Goal: Task Accomplishment & Management: Manage account settings

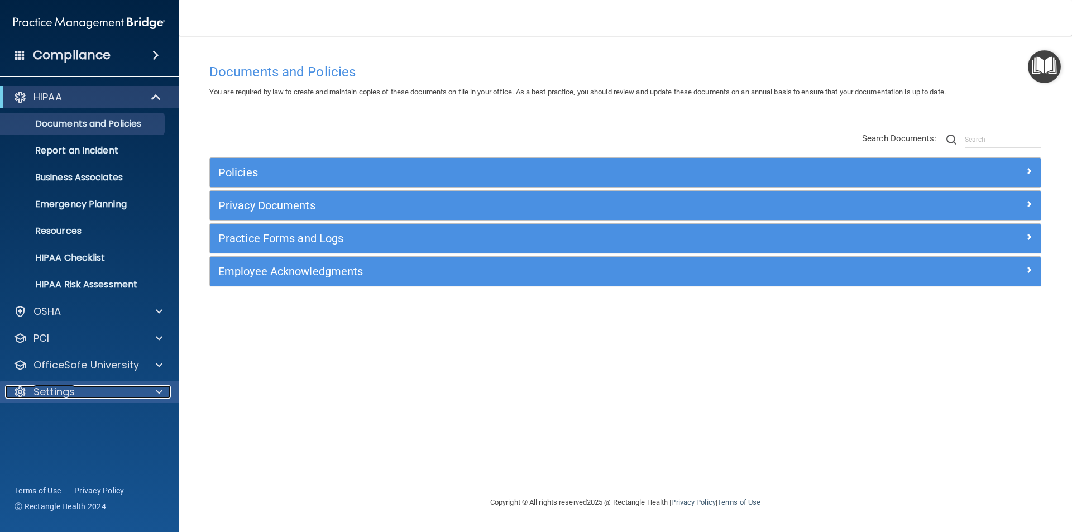
click at [162, 390] on div at bounding box center [157, 391] width 28 height 13
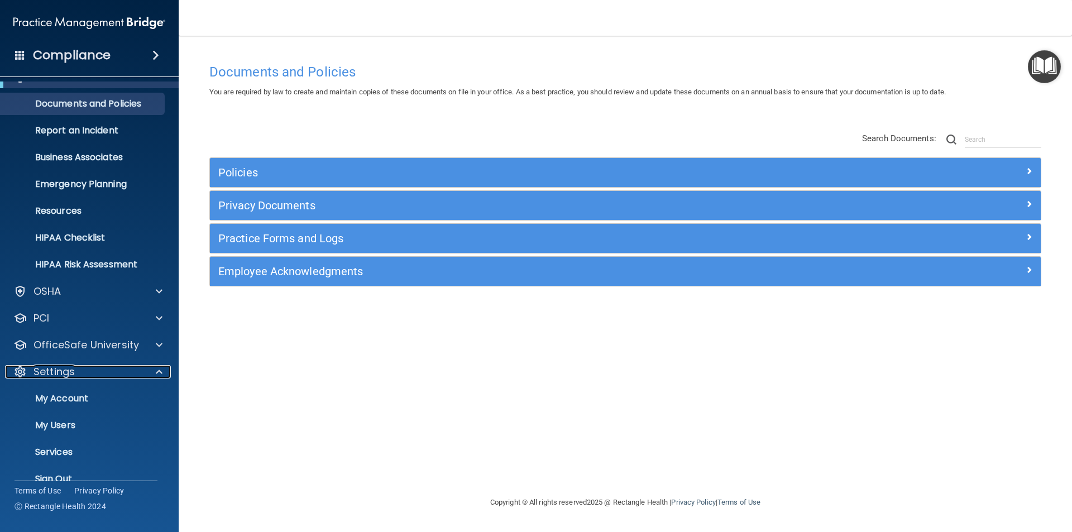
scroll to position [39, 0]
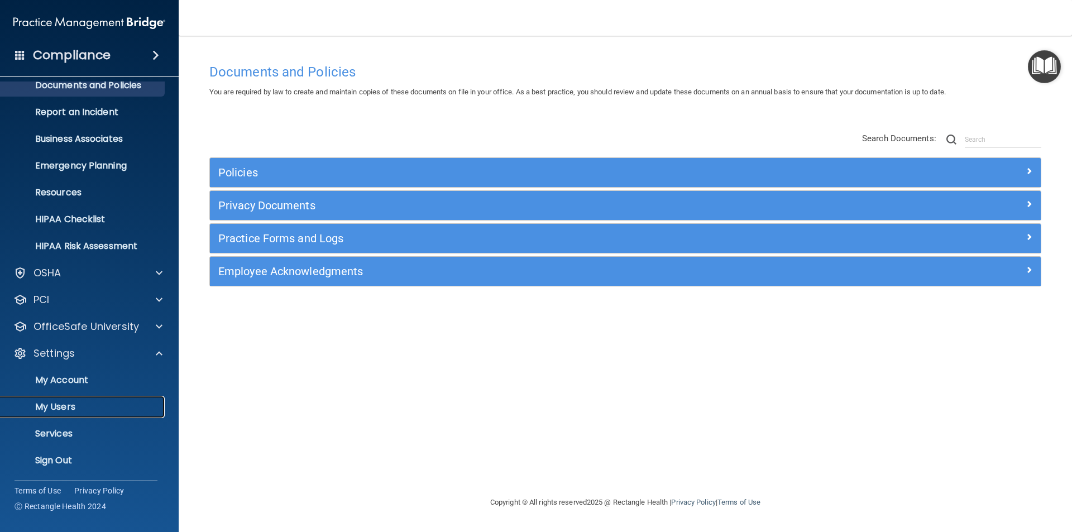
click at [50, 406] on p "My Users" at bounding box center [83, 406] width 152 height 11
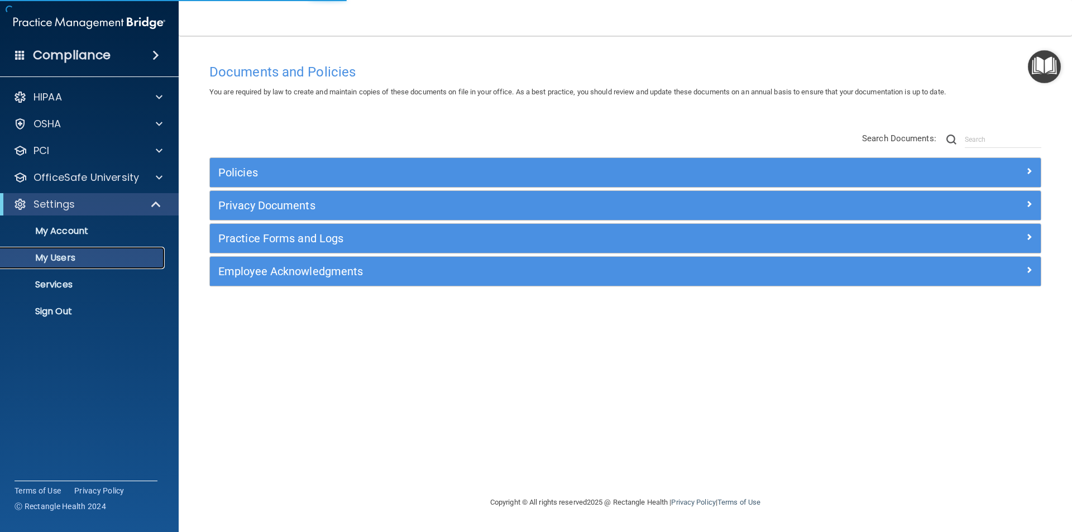
select select "20"
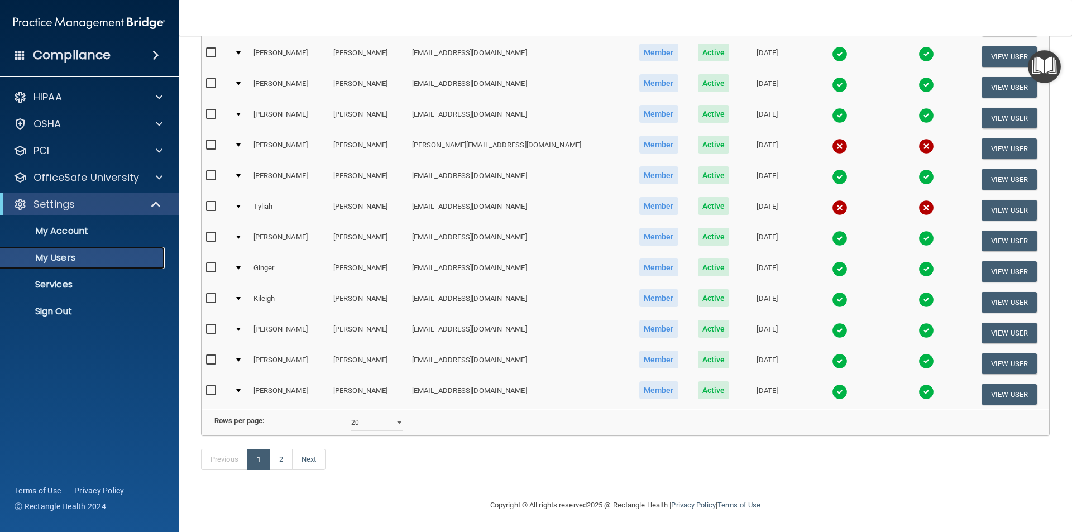
scroll to position [391, 0]
click at [281, 461] on link "2" at bounding box center [281, 459] width 23 height 21
select select "20"
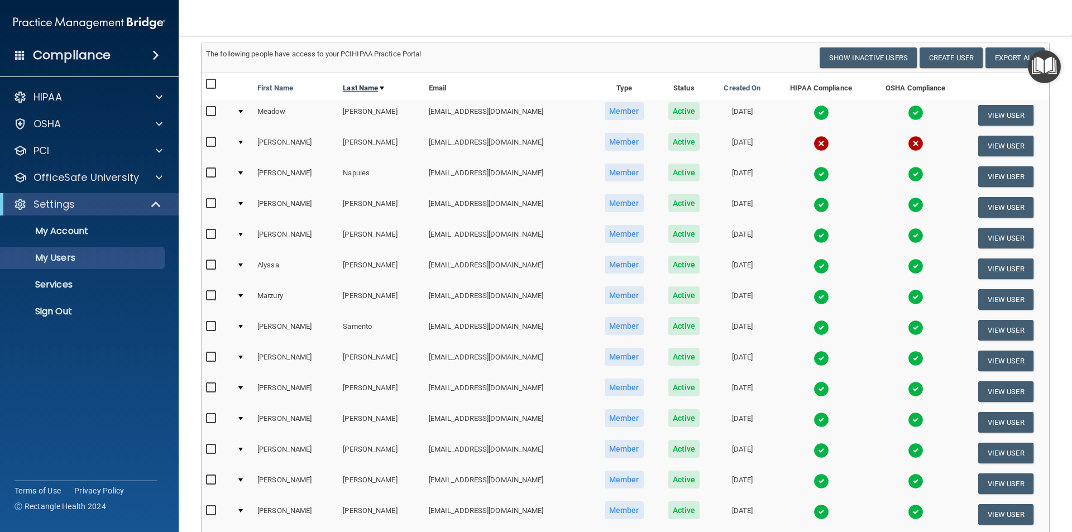
scroll to position [56, 0]
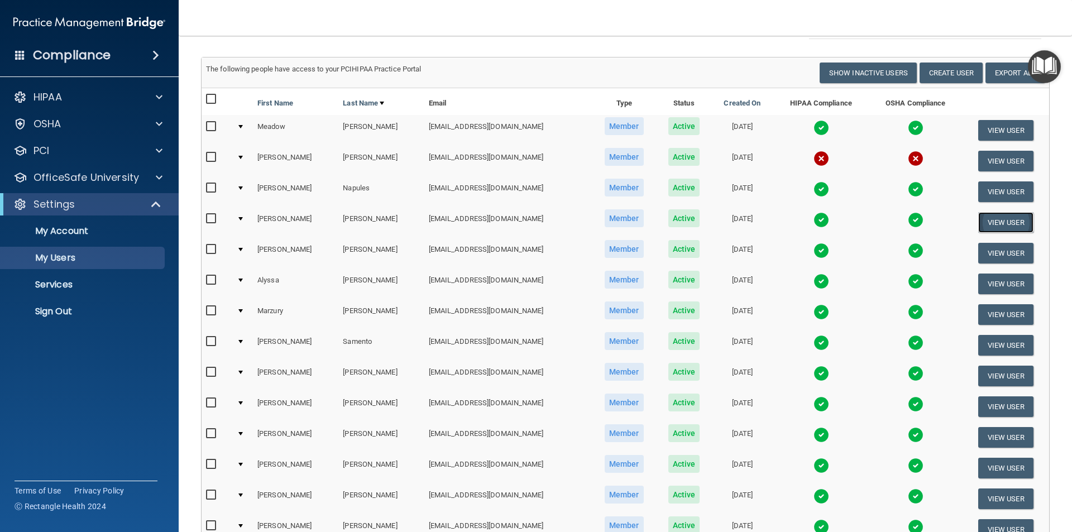
click at [990, 222] on button "View User" at bounding box center [1005, 222] width 55 height 21
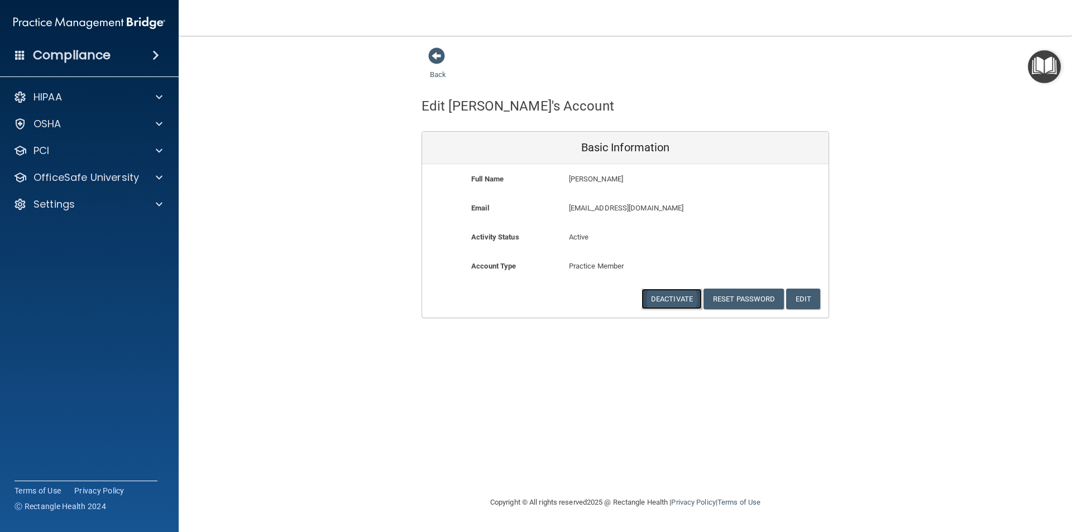
click at [670, 301] on button "Deactivate" at bounding box center [671, 299] width 60 height 21
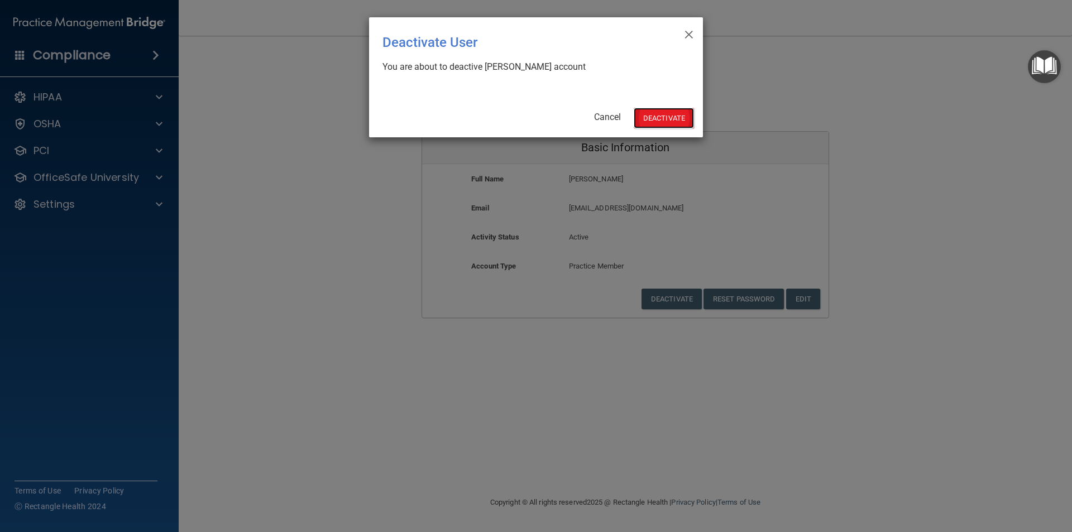
click at [665, 117] on button "Deactivate" at bounding box center [664, 118] width 60 height 21
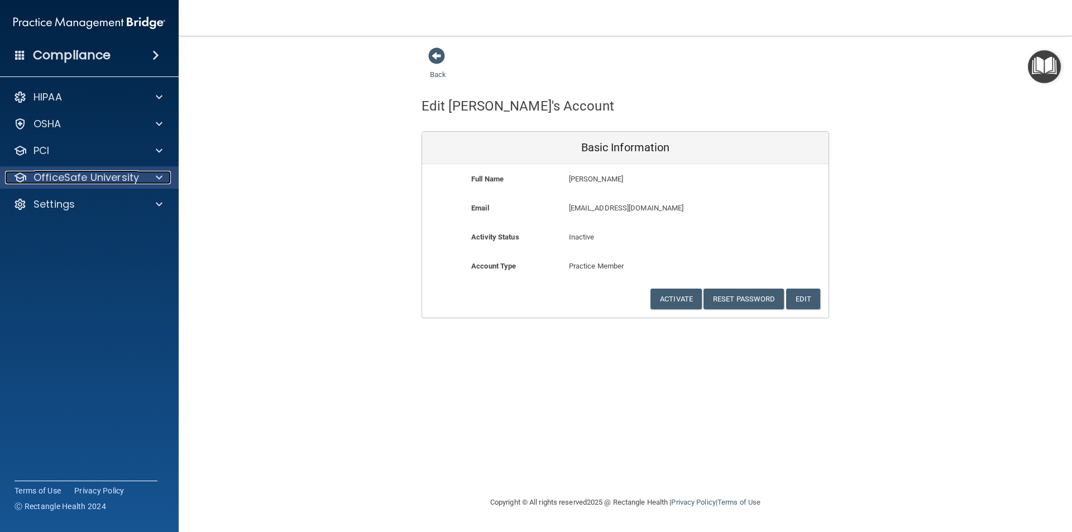
click at [157, 179] on span at bounding box center [159, 177] width 7 height 13
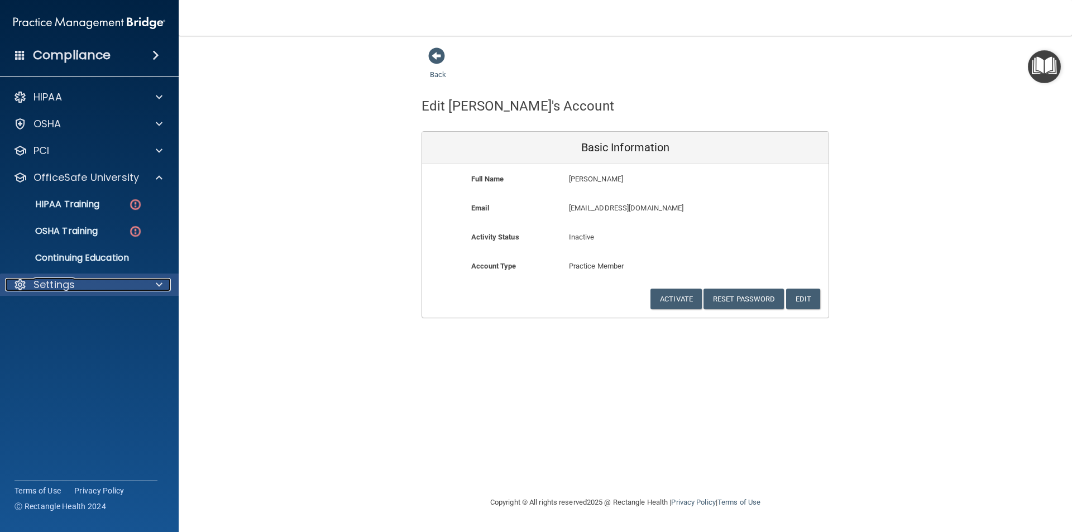
click at [159, 282] on span at bounding box center [159, 284] width 7 height 13
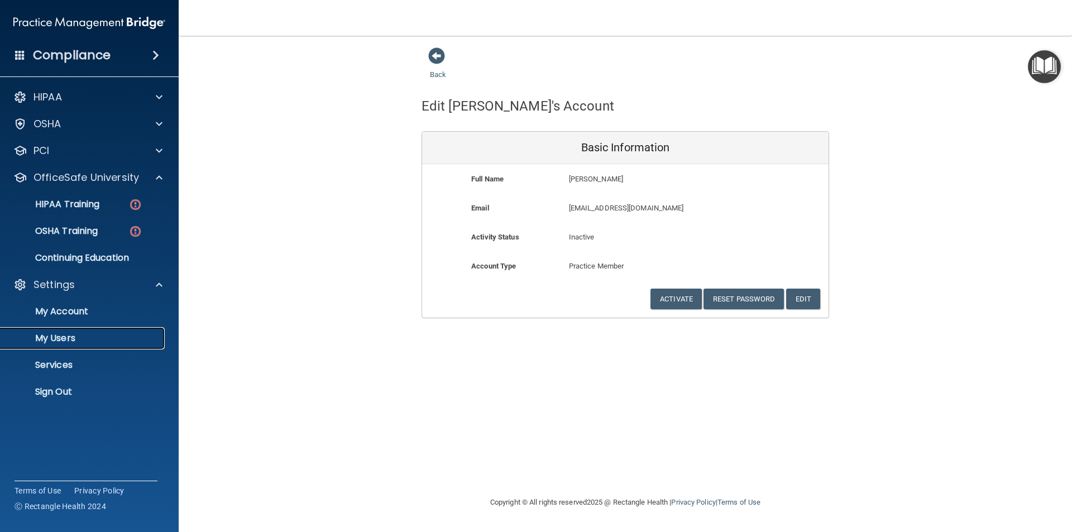
click at [61, 338] on p "My Users" at bounding box center [83, 338] width 152 height 11
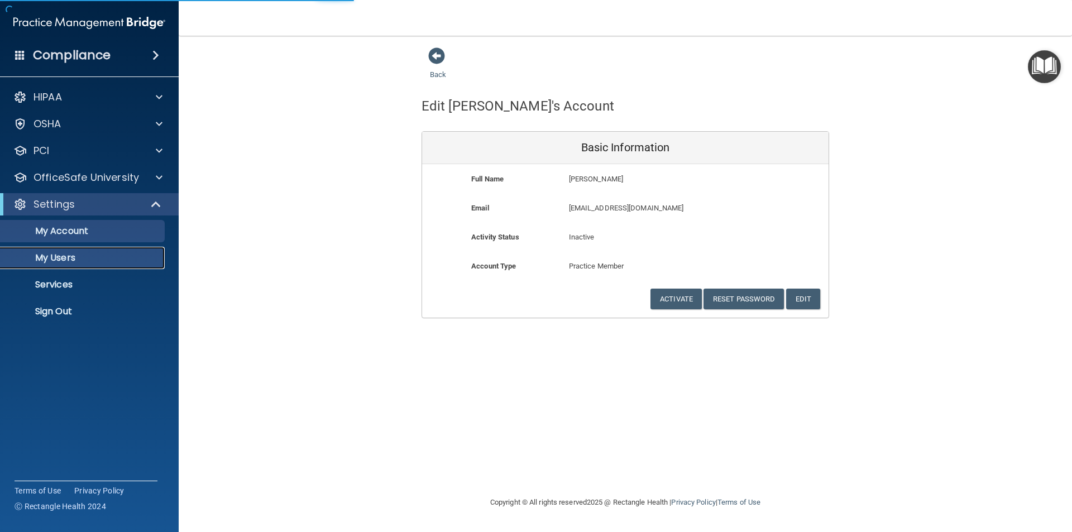
select select "20"
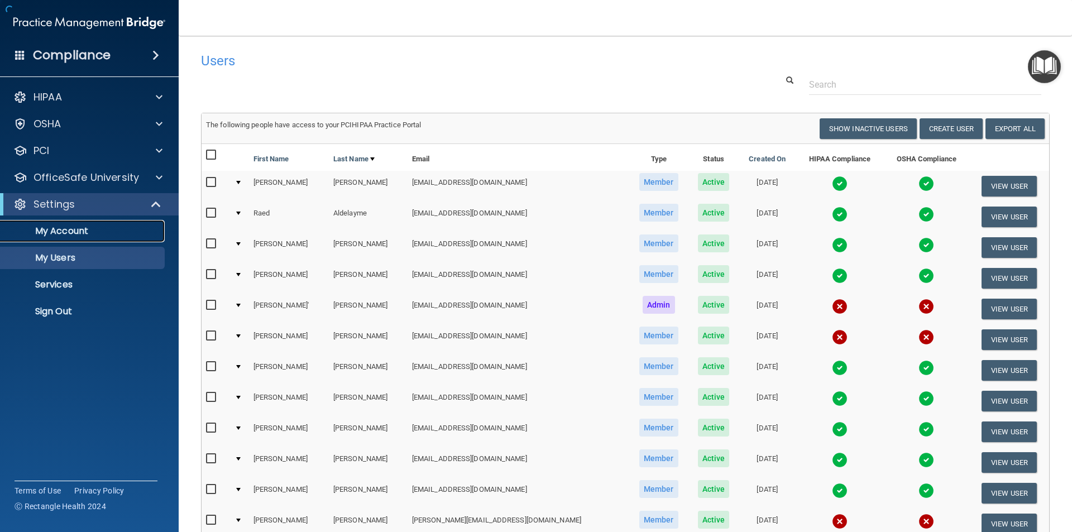
click at [68, 230] on p "My Account" at bounding box center [83, 231] width 152 height 11
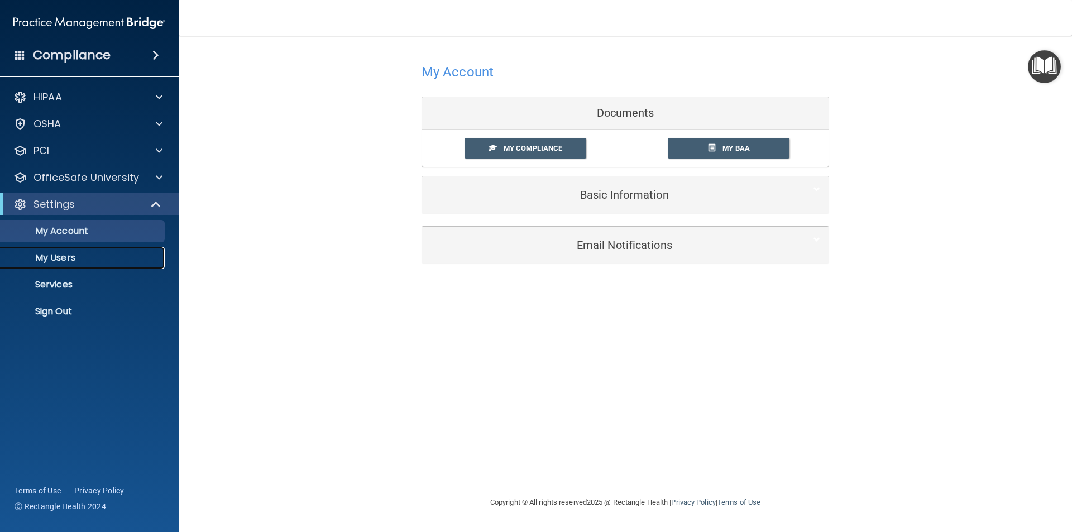
click at [55, 260] on p "My Users" at bounding box center [83, 257] width 152 height 11
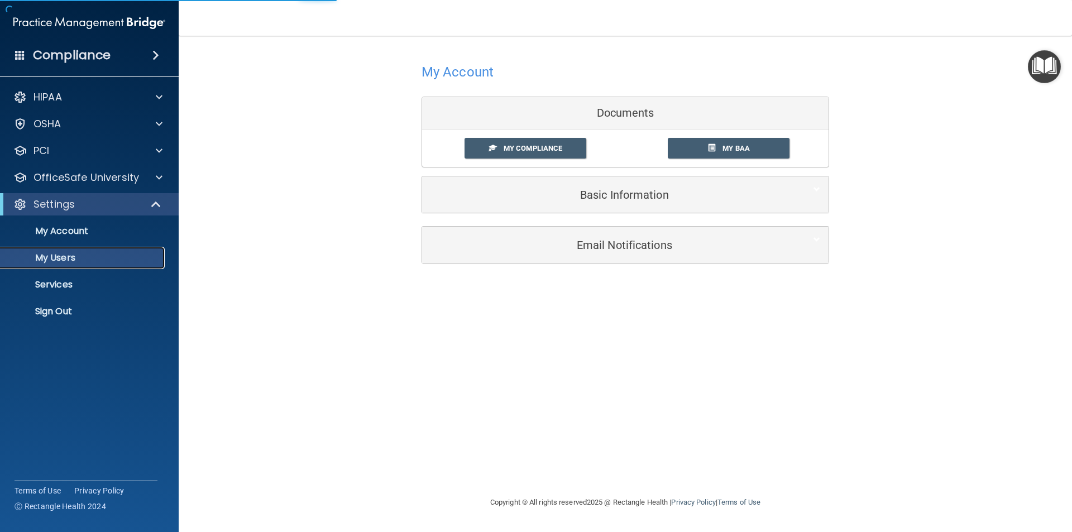
select select "20"
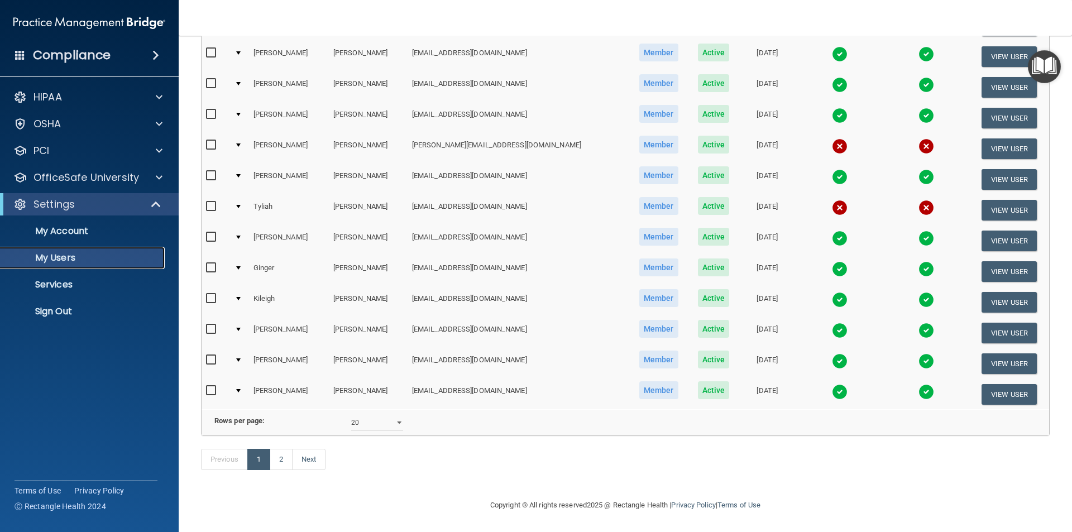
scroll to position [392, 0]
click at [282, 454] on link "2" at bounding box center [281, 459] width 23 height 21
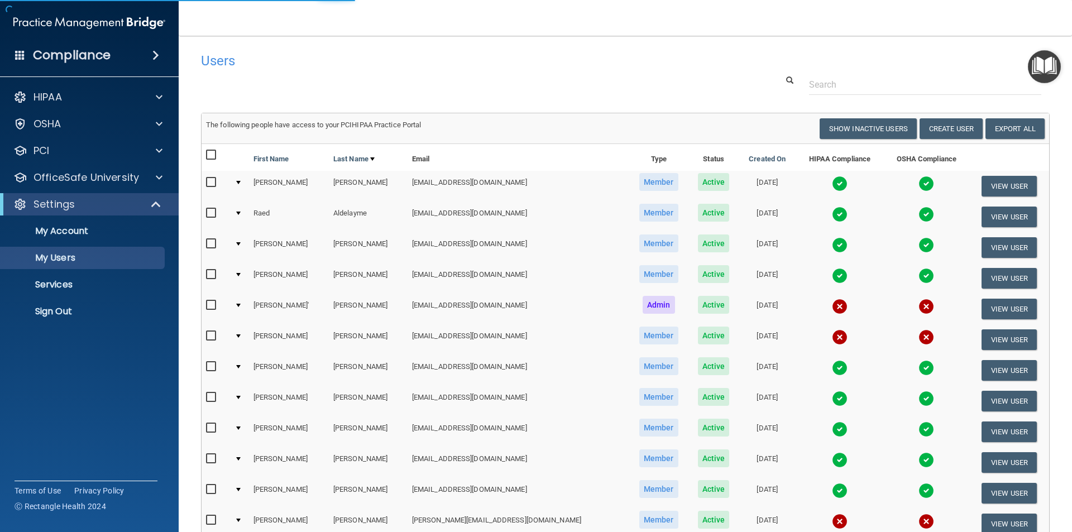
select select "20"
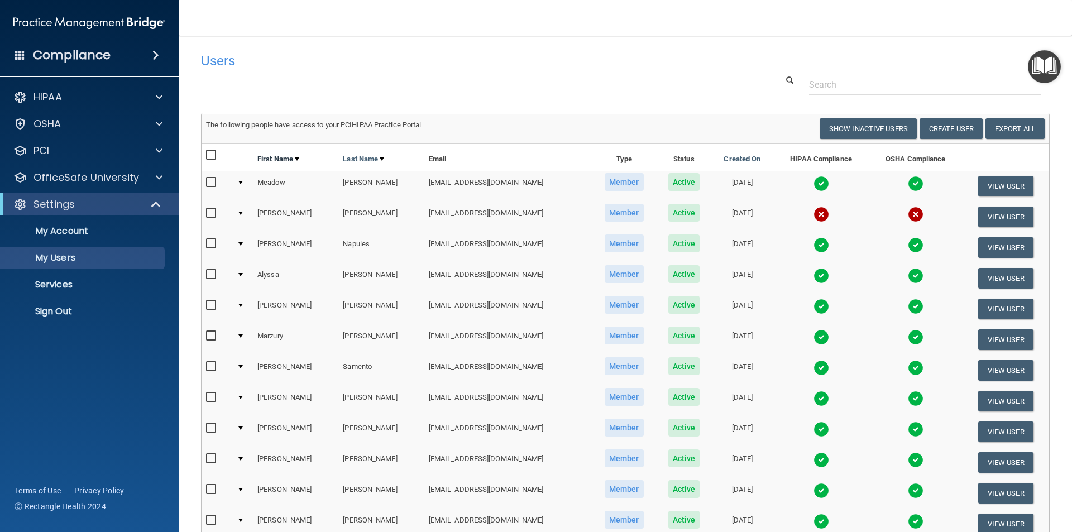
click at [299, 156] on link "First Name" at bounding box center [278, 158] width 42 height 13
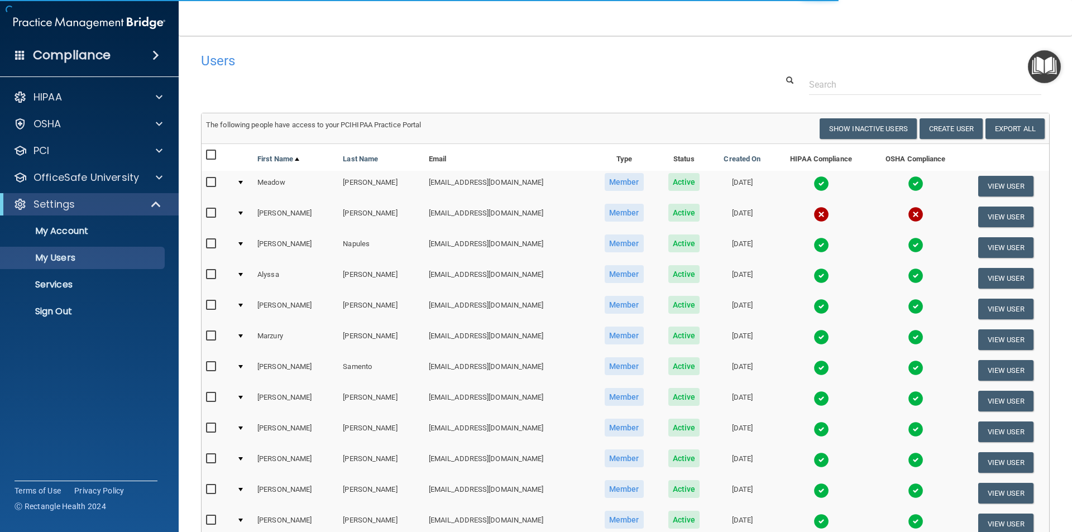
select select "20"
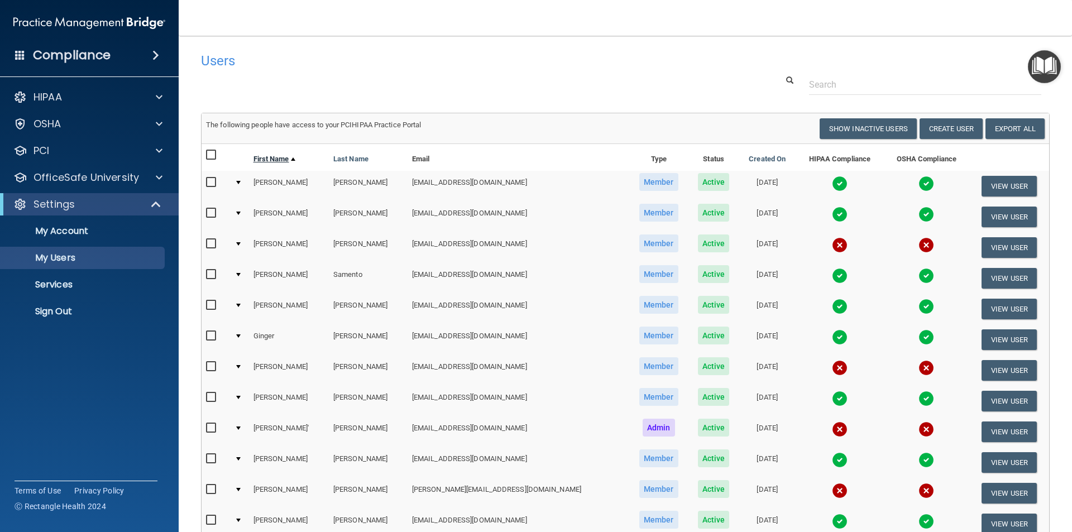
click at [295, 160] on div at bounding box center [293, 158] width 4 height 3
select select "20"
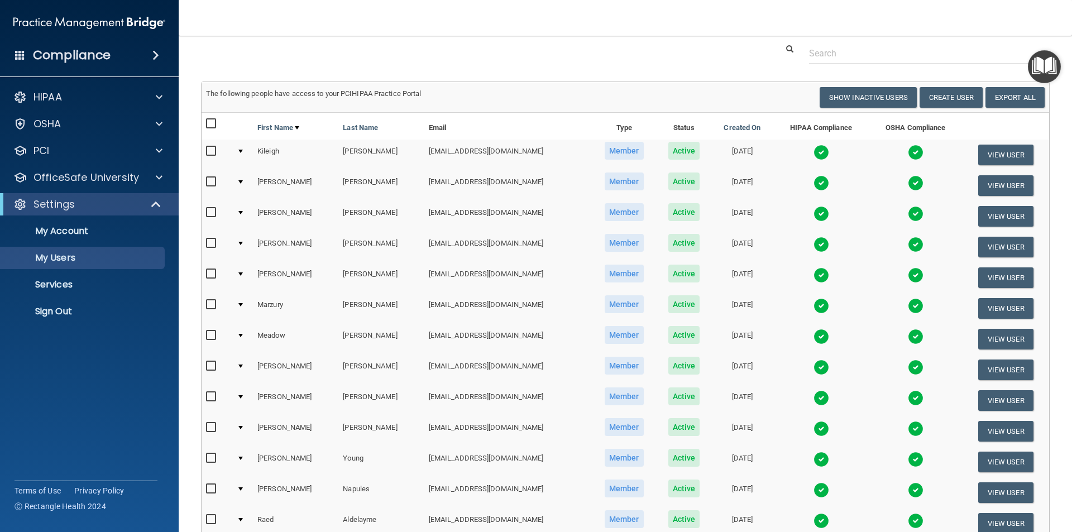
scroll to position [56, 0]
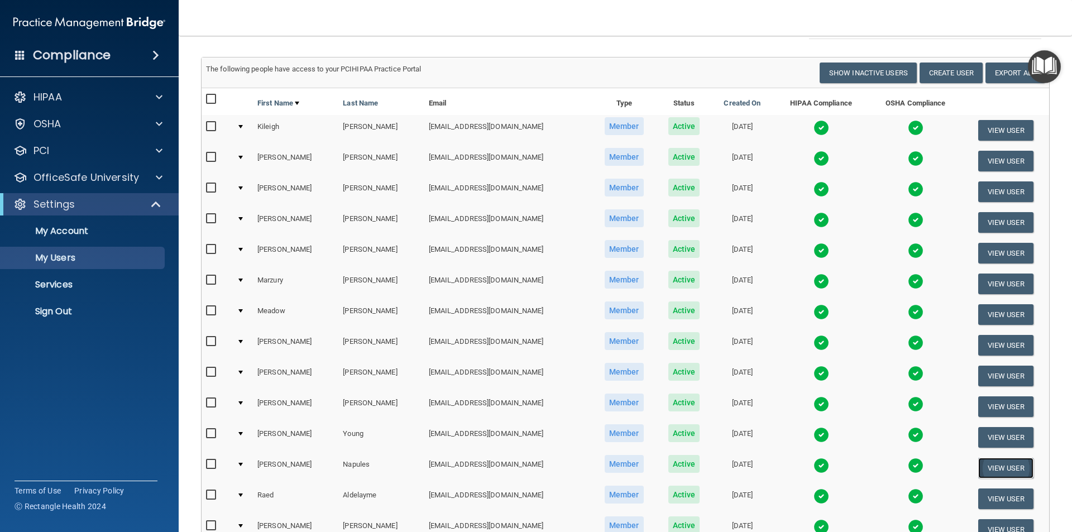
click at [999, 469] on button "View User" at bounding box center [1005, 468] width 55 height 21
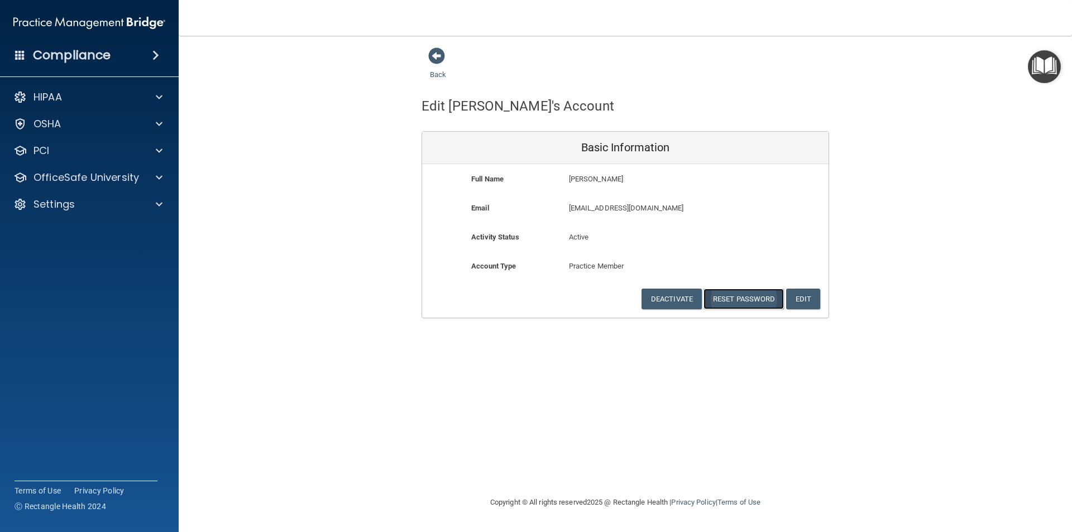
click at [722, 298] on button "Reset Password" at bounding box center [743, 299] width 80 height 21
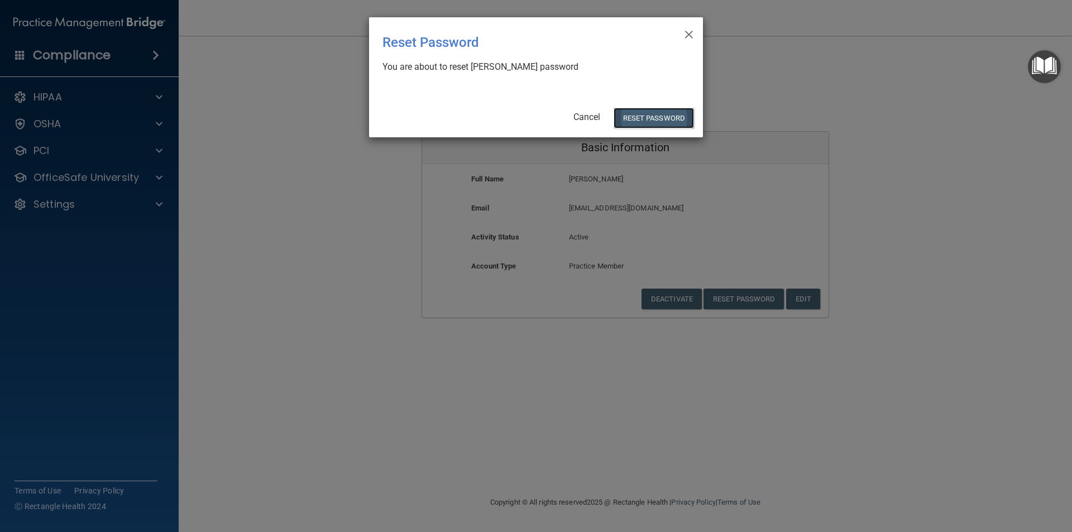
click at [657, 114] on button "Reset Password" at bounding box center [653, 118] width 80 height 21
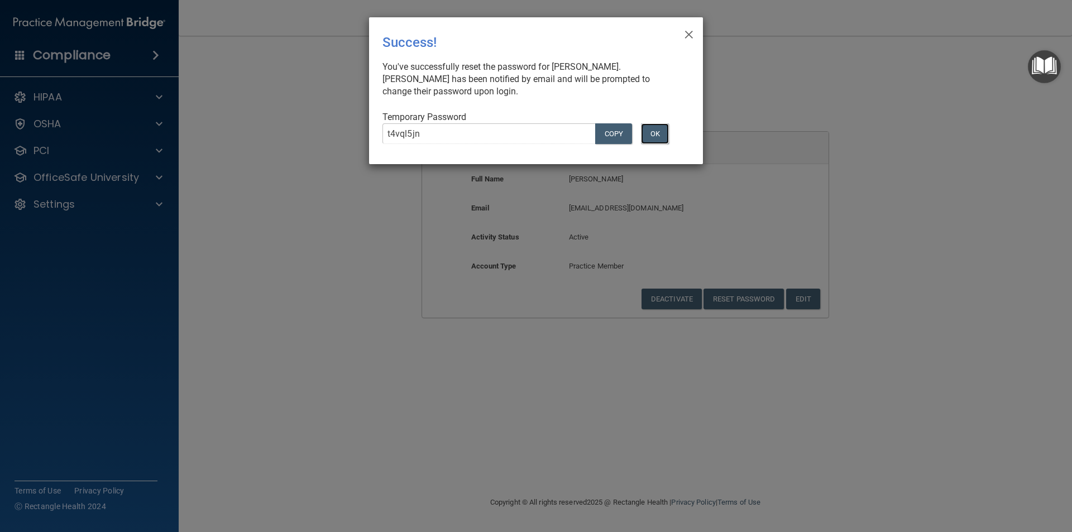
click at [659, 133] on button "OK" at bounding box center [655, 133] width 28 height 21
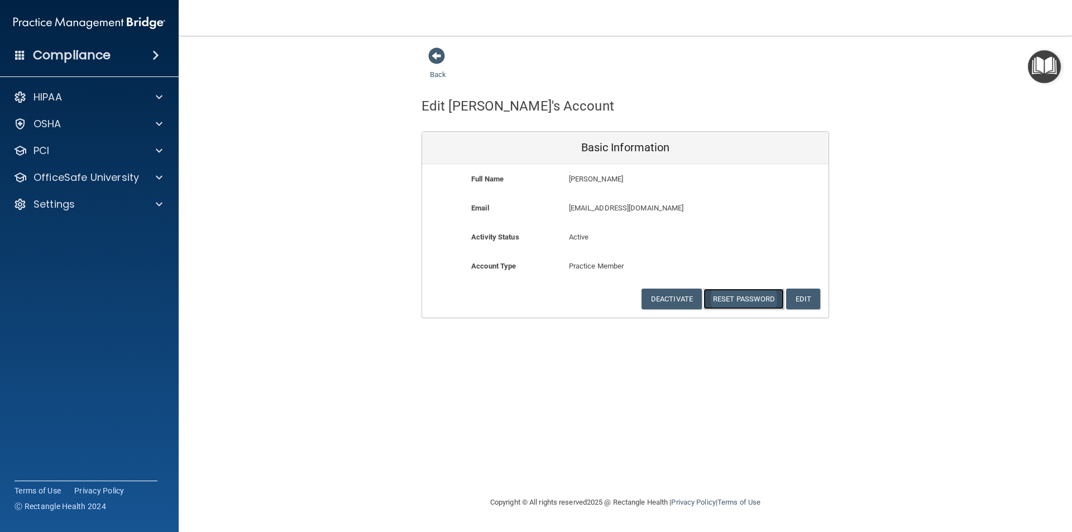
click at [749, 299] on button "Reset Password" at bounding box center [743, 299] width 80 height 21
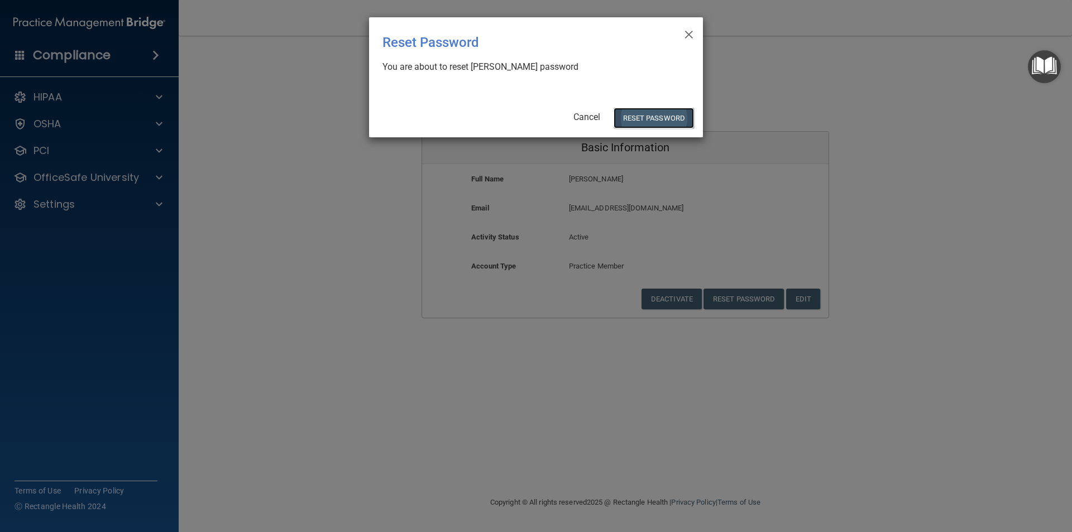
click at [651, 117] on button "Reset Password" at bounding box center [653, 118] width 80 height 21
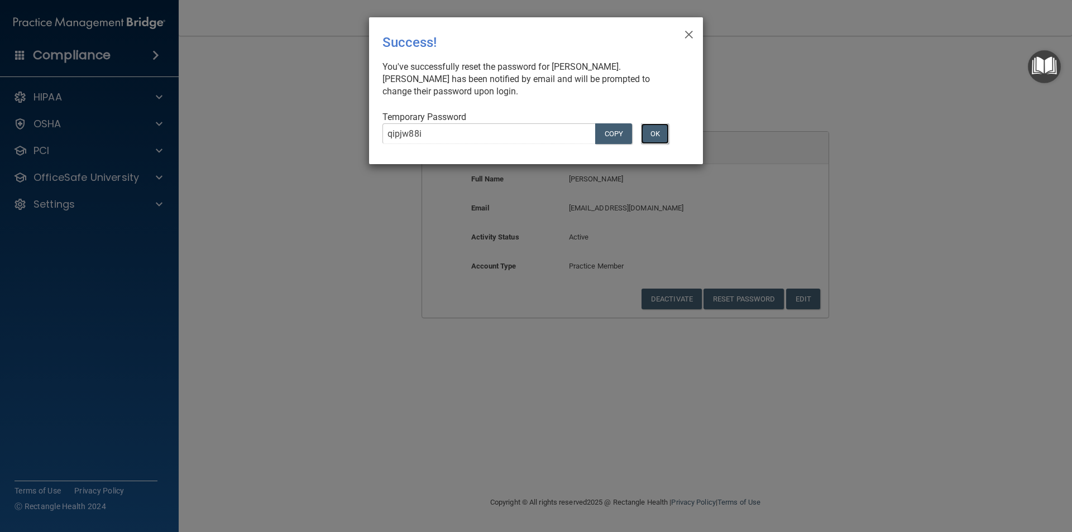
click at [650, 136] on button "OK" at bounding box center [655, 133] width 28 height 21
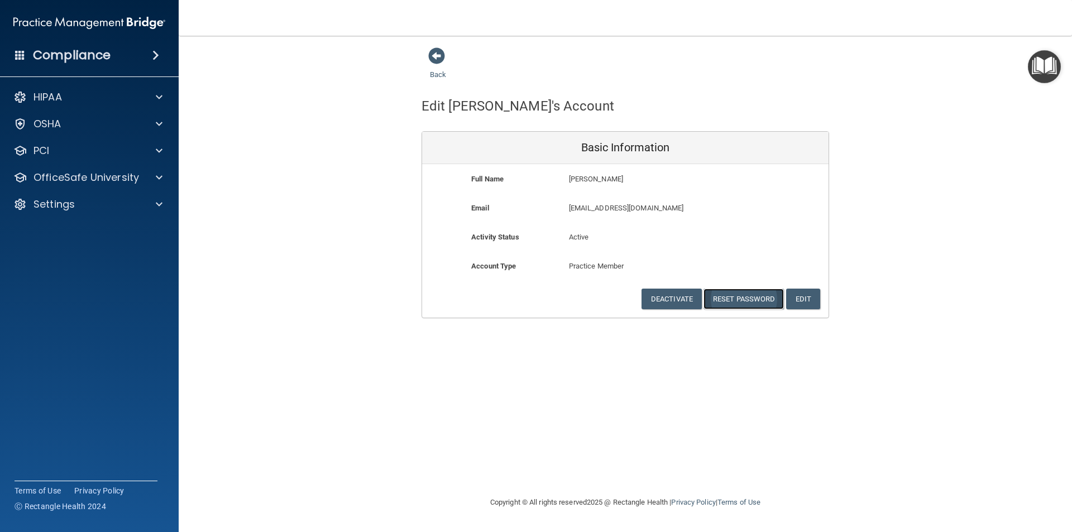
click at [730, 298] on button "Reset Password" at bounding box center [743, 299] width 80 height 21
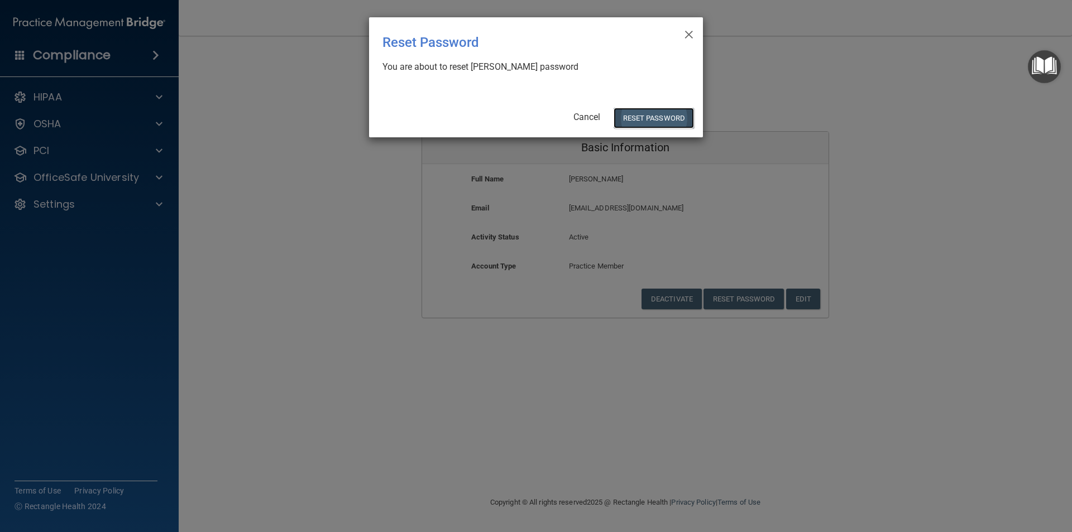
click at [645, 119] on button "Reset Password" at bounding box center [653, 118] width 80 height 21
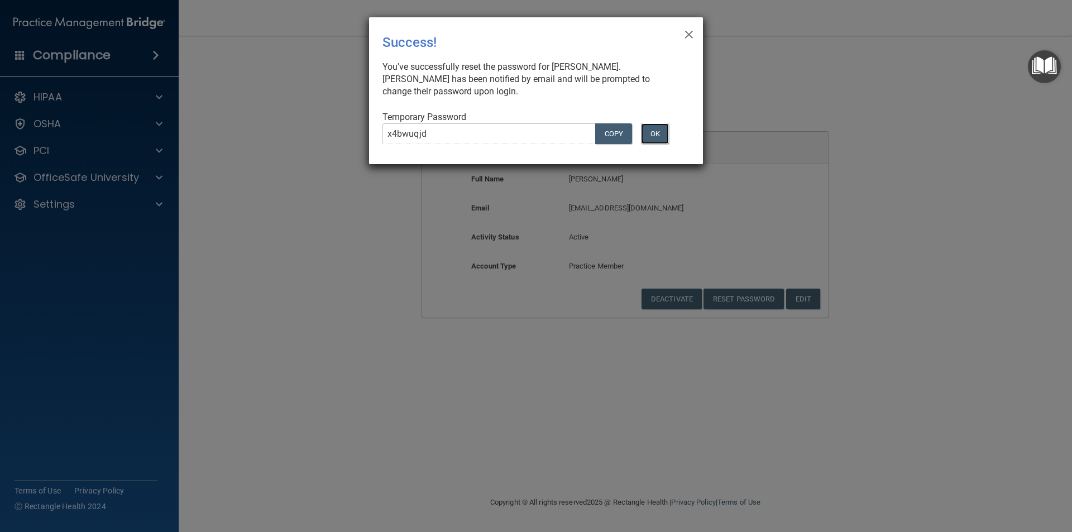
click at [666, 133] on button "OK" at bounding box center [655, 133] width 28 height 21
click at [657, 132] on button "OK" at bounding box center [655, 133] width 28 height 21
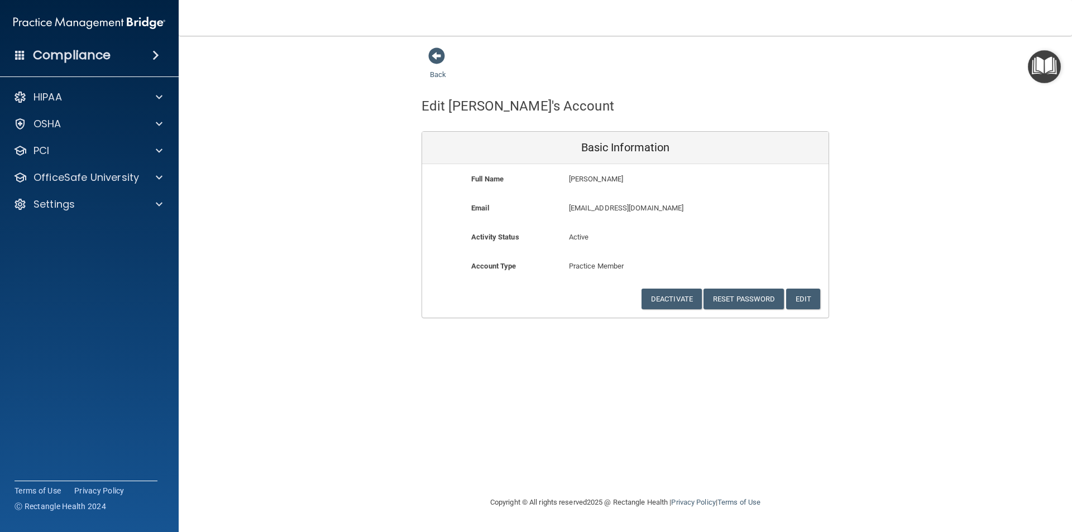
click at [158, 54] on span at bounding box center [155, 55] width 7 height 13
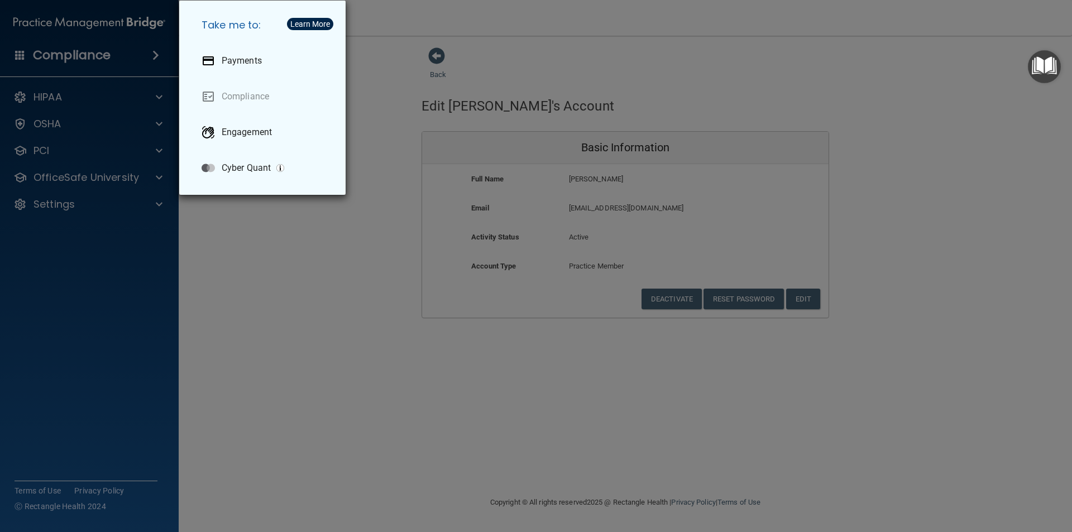
click at [652, 63] on div "Take me to: Payments Compliance Engagement Cyber Quant" at bounding box center [536, 266] width 1072 height 532
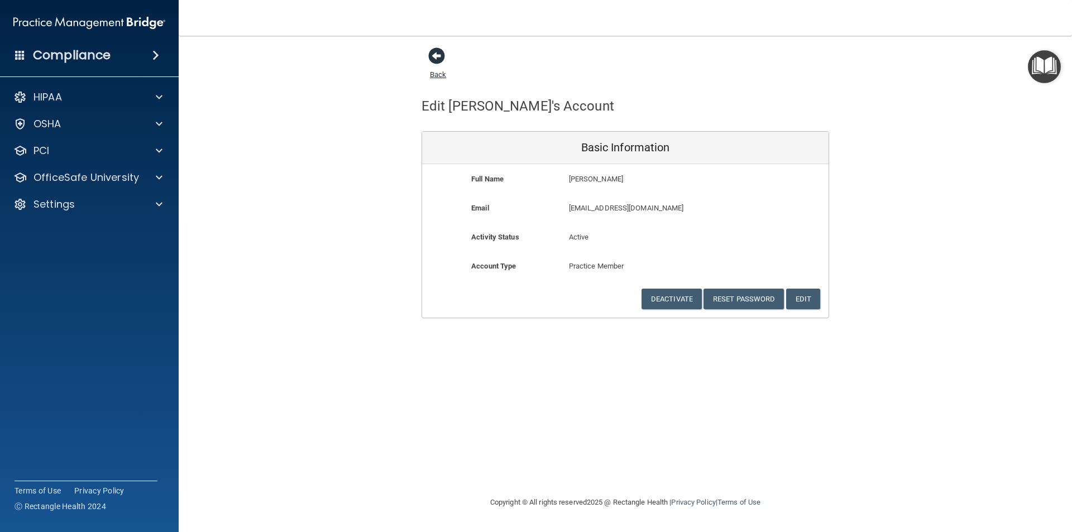
click at [434, 55] on span at bounding box center [436, 55] width 17 height 17
